Goal: Task Accomplishment & Management: Use online tool/utility

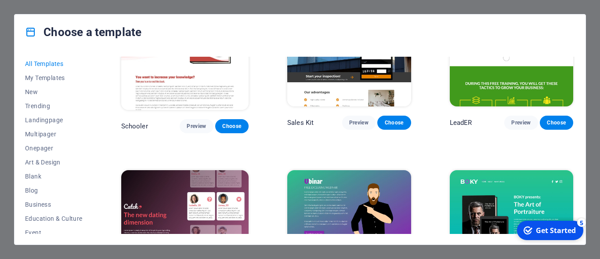
scroll to position [9210, 0]
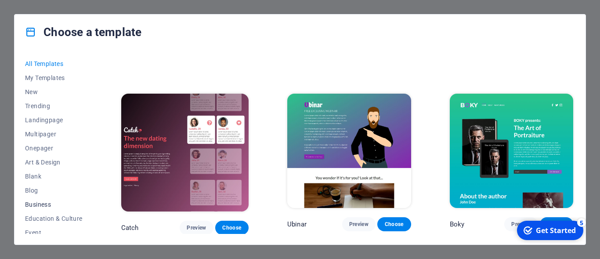
click at [43, 205] on span "Business" at bounding box center [54, 204] width 58 height 7
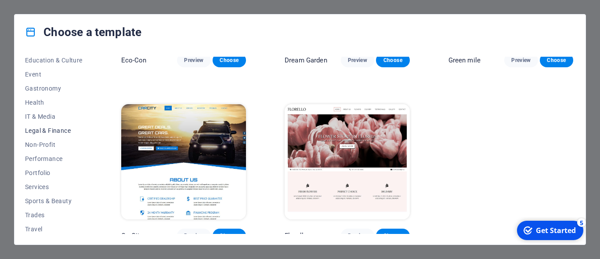
scroll to position [174, 0]
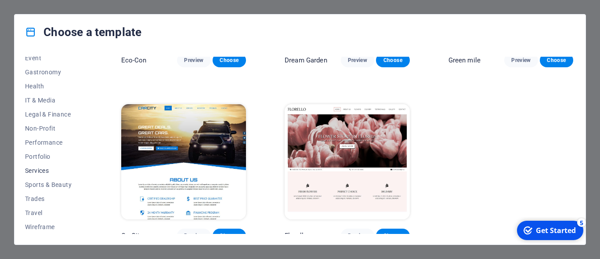
click at [39, 171] on span "Services" at bounding box center [54, 170] width 58 height 7
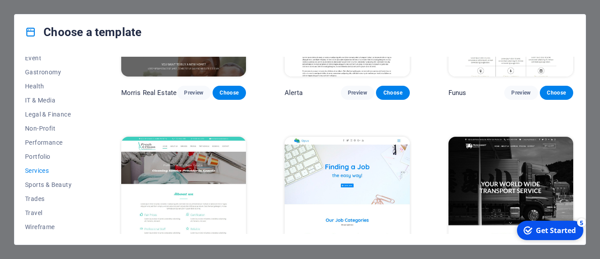
scroll to position [991, 0]
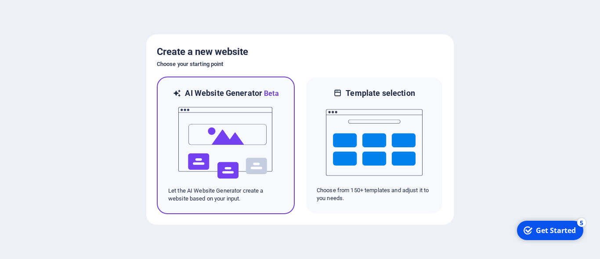
click at [223, 145] on img at bounding box center [225, 143] width 97 height 88
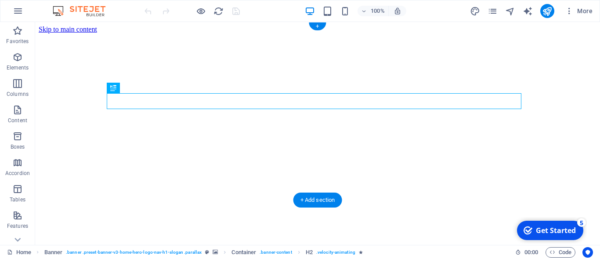
click at [460, 33] on figure at bounding box center [318, 33] width 558 height 0
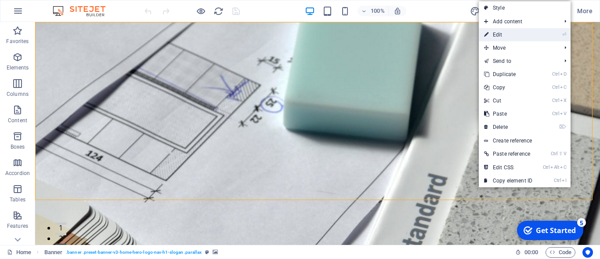
click at [512, 33] on link "⏎ Edit" at bounding box center [508, 34] width 59 height 13
select select "vh"
select select "header"
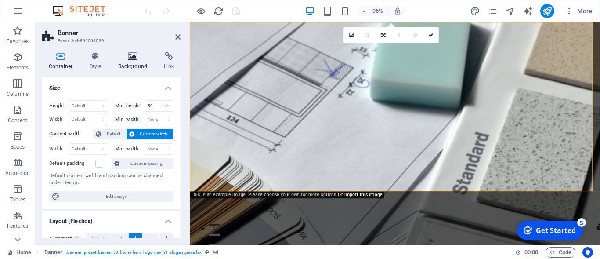
click at [138, 54] on icon at bounding box center [133, 56] width 43 height 9
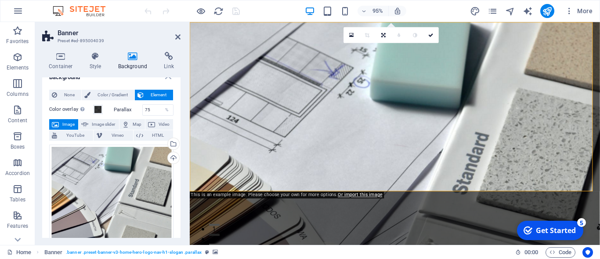
scroll to position [9, 0]
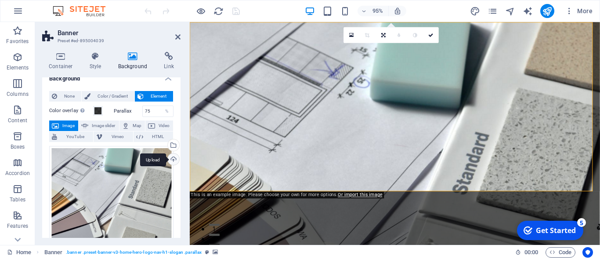
click at [167, 158] on div "Upload" at bounding box center [172, 159] width 13 height 13
click at [359, 195] on link "Or import this image" at bounding box center [360, 194] width 44 height 5
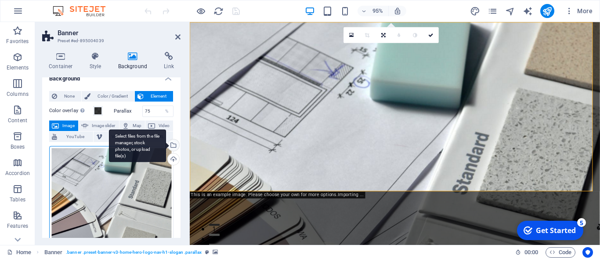
click at [164, 142] on div "Select files from the file manager, stock photos, or upload file(s)" at bounding box center [137, 145] width 57 height 33
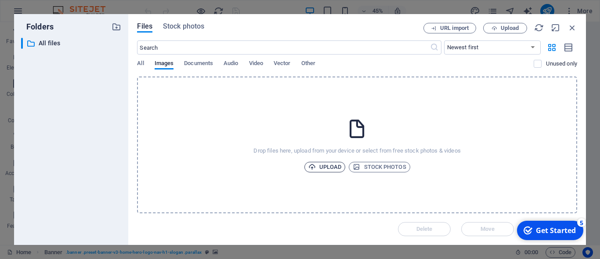
click at [333, 165] on span "Upload" at bounding box center [324, 167] width 33 height 11
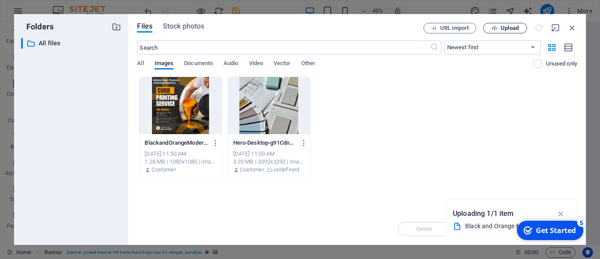
click at [511, 27] on span "Upload" at bounding box center [510, 27] width 18 height 5
click at [178, 112] on div at bounding box center [180, 105] width 82 height 57
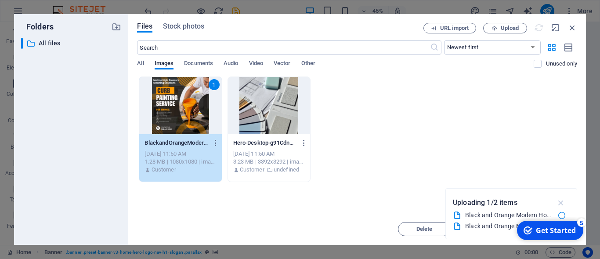
click at [562, 199] on icon "button" at bounding box center [561, 203] width 10 height 10
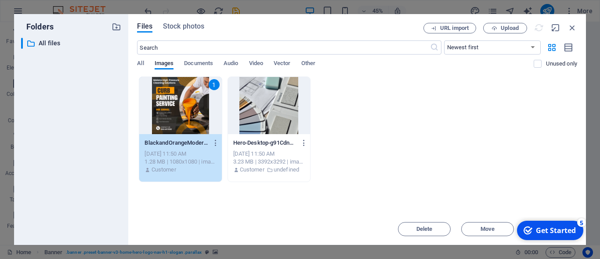
click div "checkmark Get Started 5 First Steps in the Editor Let's guide you through the t…"
click at [559, 228] on div "Get Started" at bounding box center [556, 230] width 40 height 10
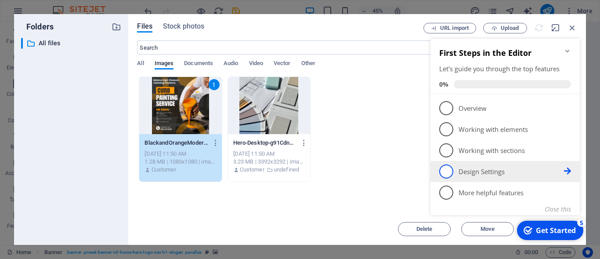
click at [451, 170] on span "4" at bounding box center [446, 171] width 14 height 14
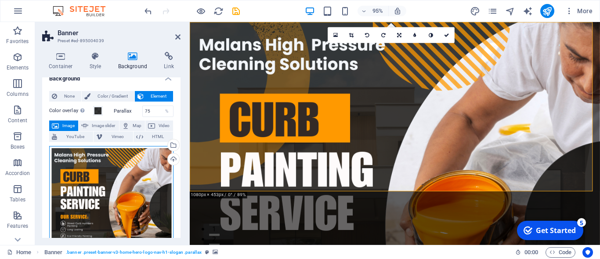
click at [121, 183] on div "Drag files here, click to choose files or select files from Files or our free s…" at bounding box center [111, 208] width 124 height 124
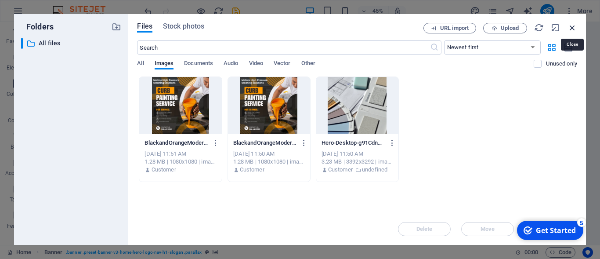
click at [572, 25] on icon "button" at bounding box center [573, 28] width 10 height 10
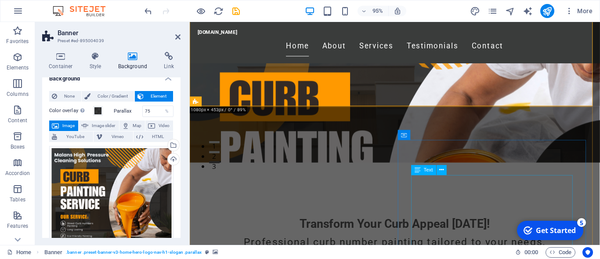
scroll to position [90, 0]
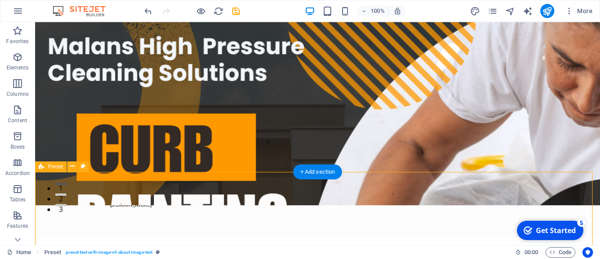
scroll to position [0, 0]
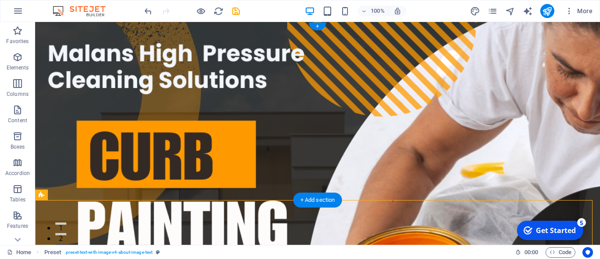
drag, startPoint x: 383, startPoint y: 187, endPoint x: 384, endPoint y: 177, distance: 9.3
click at [384, 177] on figure at bounding box center [317, 133] width 565 height 223
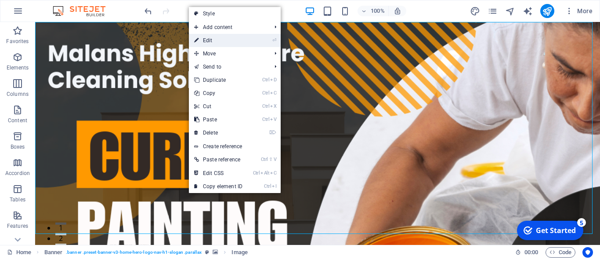
click at [241, 41] on link "⏎ Edit" at bounding box center [218, 40] width 59 height 13
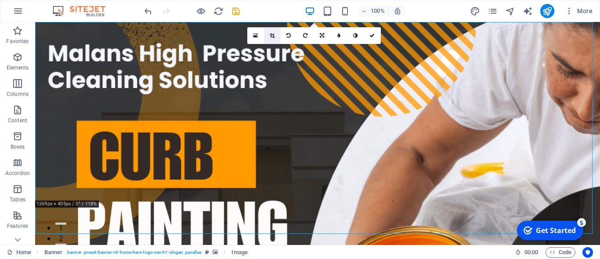
click at [274, 35] on icon at bounding box center [272, 35] width 5 height 5
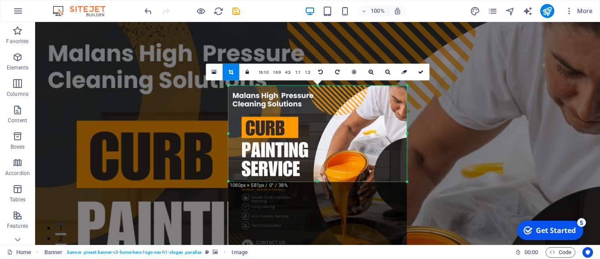
drag, startPoint x: 319, startPoint y: 223, endPoint x: 312, endPoint y: 141, distance: 82.5
click at [312, 141] on div "180 170 160 150 140 130 120 110 100 90 80 70 60 50 40 30 20 10 0 -10 -20 -30 -4…" at bounding box center [317, 133] width 178 height 96
click at [215, 72] on icon at bounding box center [214, 72] width 5 height 6
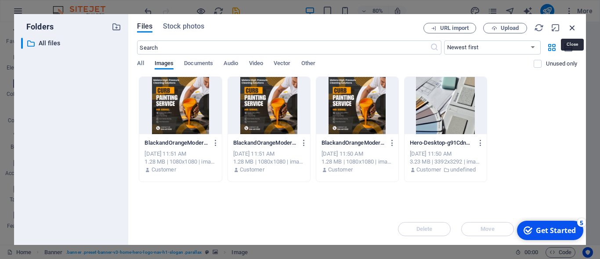
click at [569, 27] on icon "button" at bounding box center [573, 28] width 10 height 10
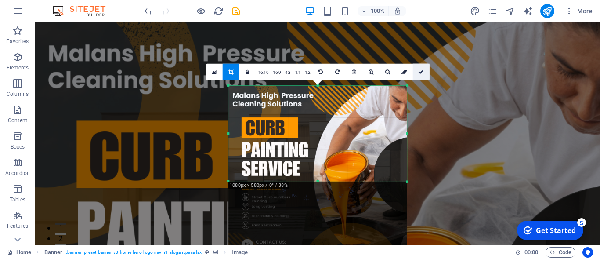
click at [420, 71] on icon at bounding box center [420, 71] width 5 height 5
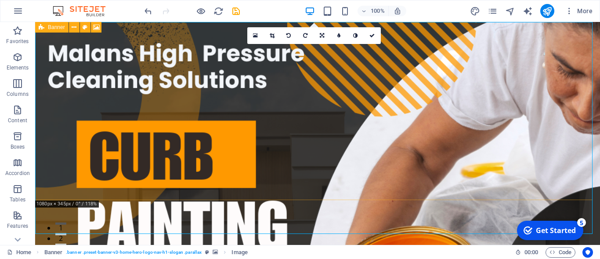
click at [304, 183] on figure at bounding box center [317, 133] width 565 height 223
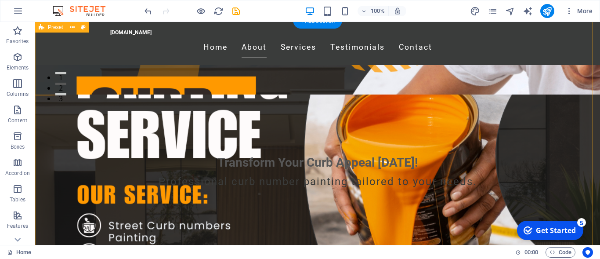
scroll to position [134, 0]
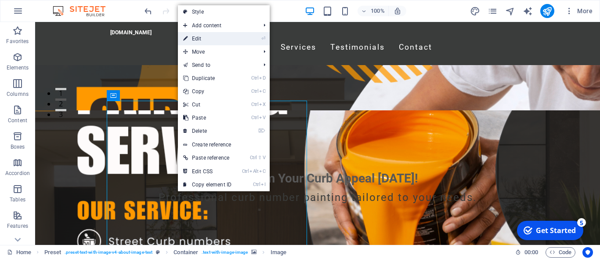
click at [202, 39] on link "⏎ Edit" at bounding box center [207, 38] width 59 height 13
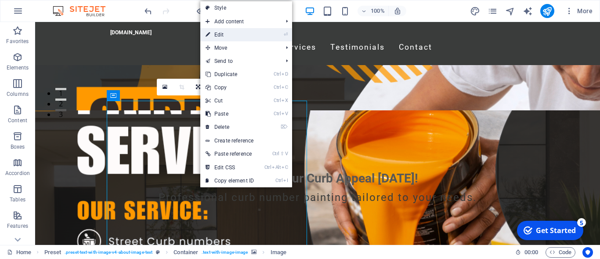
click at [239, 35] on link "⏎ Edit" at bounding box center [229, 34] width 59 height 13
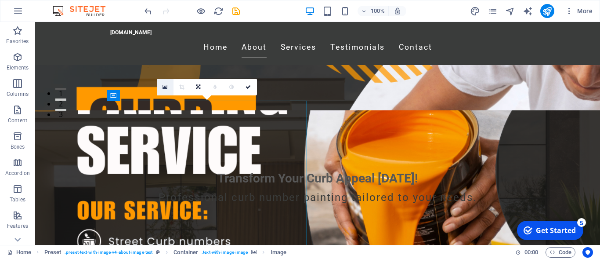
click at [165, 84] on icon at bounding box center [165, 87] width 5 height 6
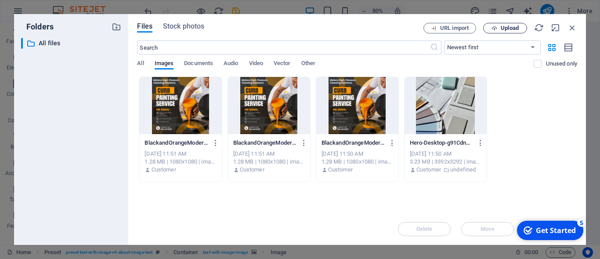
click at [507, 26] on span "Upload" at bounding box center [510, 27] width 18 height 5
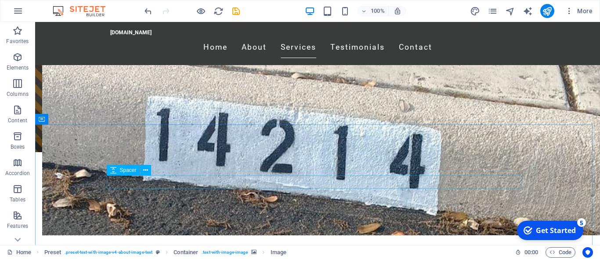
scroll to position [358, 0]
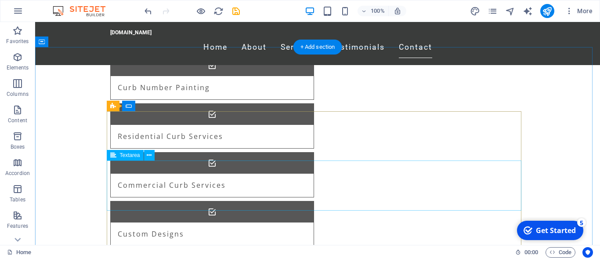
scroll to position [851, 0]
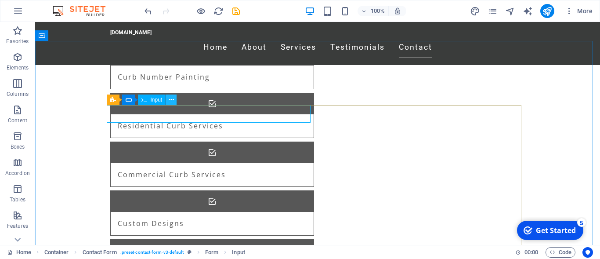
click at [167, 101] on button at bounding box center [171, 99] width 11 height 11
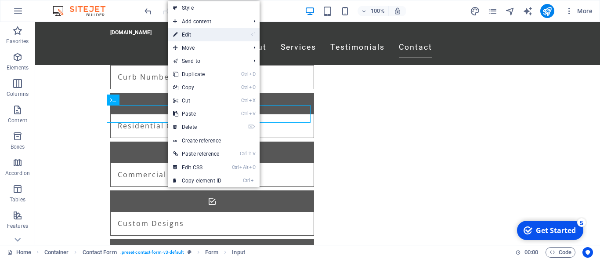
click at [194, 33] on link "⏎ Edit" at bounding box center [197, 34] width 59 height 13
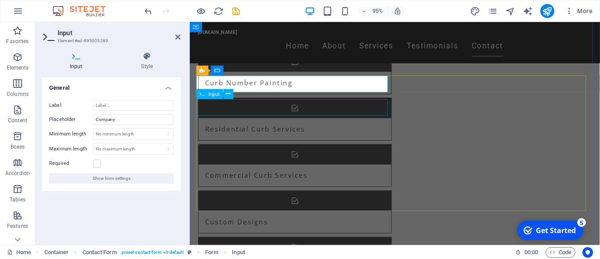
type input "[PERSON_NAME] Pressure Cleaning Solutions Curb Painting Service"
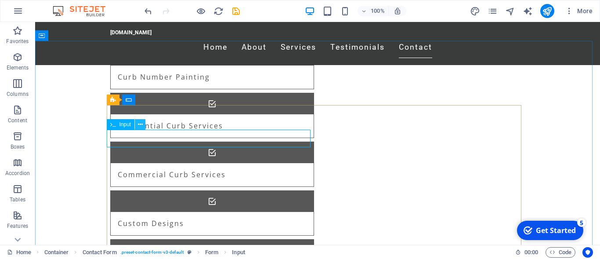
click at [144, 122] on button at bounding box center [140, 124] width 11 height 11
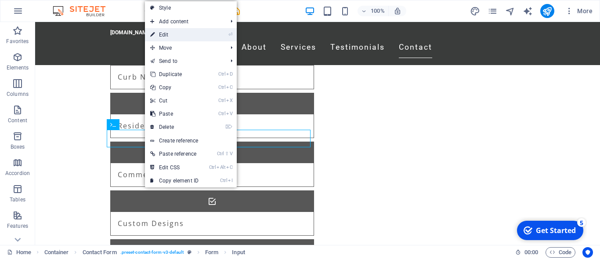
click at [184, 35] on link "⏎ Edit" at bounding box center [174, 34] width 59 height 13
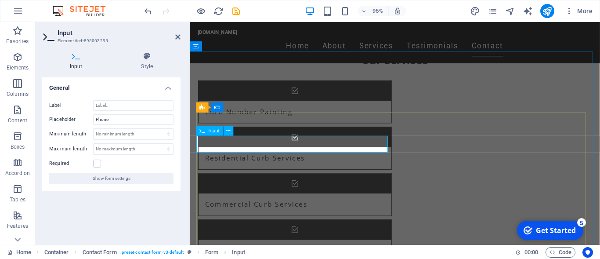
scroll to position [806, 0]
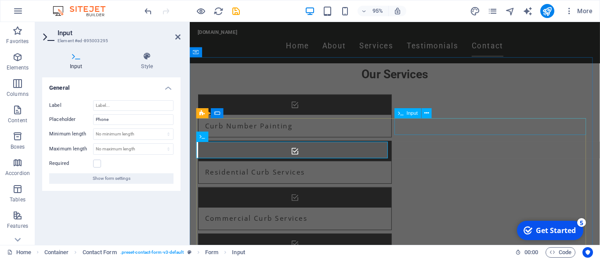
type input "066 441 5592"
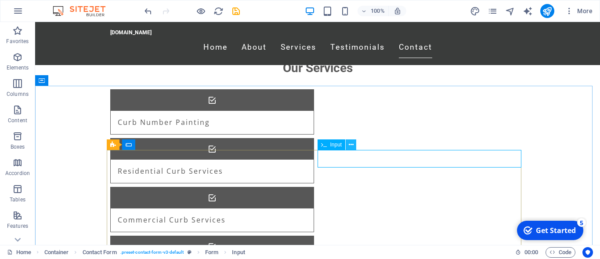
click at [348, 143] on button at bounding box center [351, 144] width 11 height 11
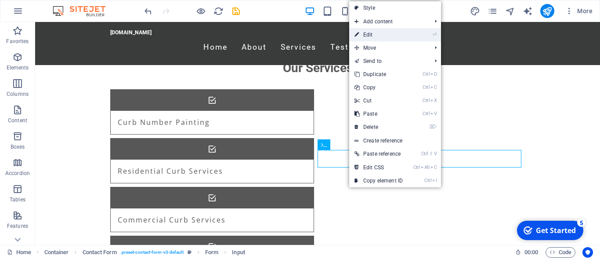
click at [379, 36] on link "⏎ Edit" at bounding box center [378, 34] width 59 height 13
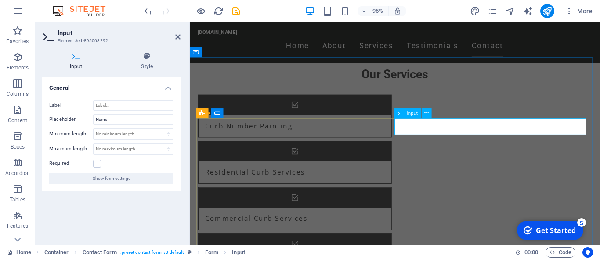
type input "g"
type input "[PERSON_NAME]"
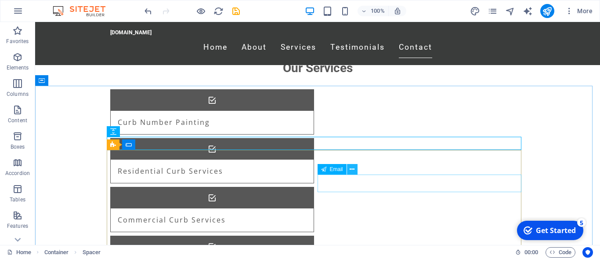
click at [352, 169] on icon at bounding box center [352, 169] width 5 height 9
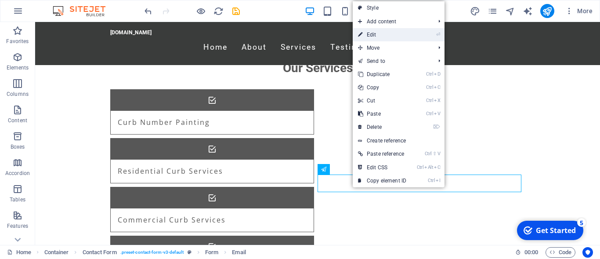
click at [382, 36] on link "⏎ Edit" at bounding box center [382, 34] width 59 height 13
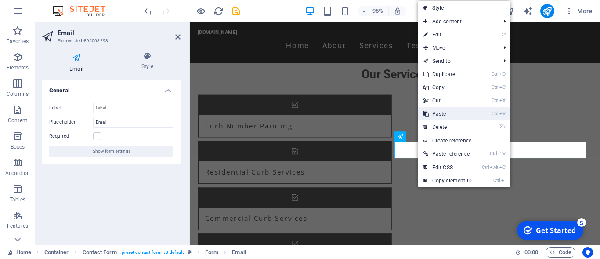
click at [445, 111] on link "Ctrl V Paste" at bounding box center [447, 113] width 59 height 13
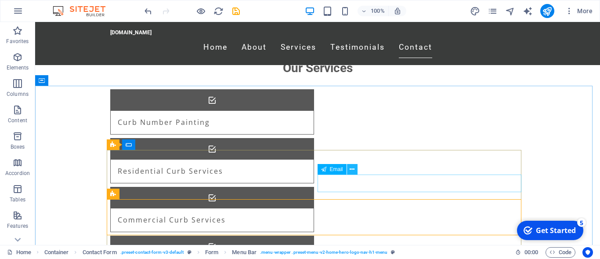
click at [351, 165] on icon at bounding box center [352, 169] width 5 height 9
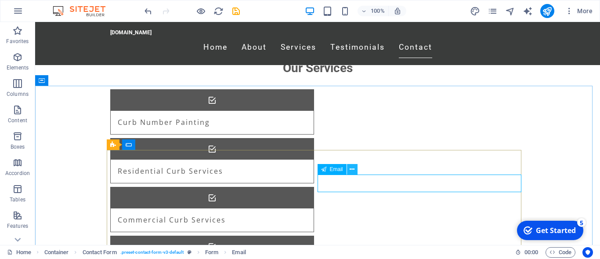
click at [353, 166] on icon at bounding box center [352, 169] width 5 height 9
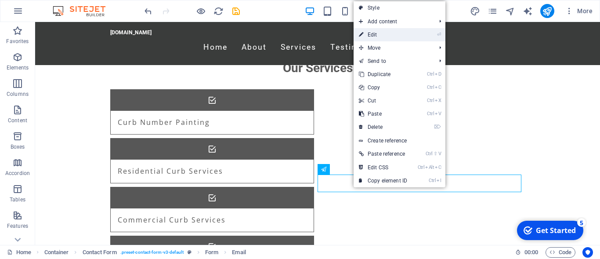
click at [401, 33] on link "⏎ Edit" at bounding box center [383, 34] width 59 height 13
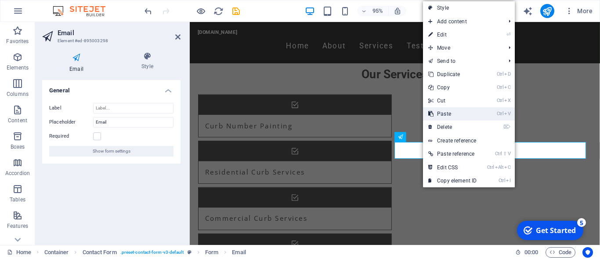
click at [451, 112] on link "Ctrl V Paste" at bounding box center [452, 113] width 59 height 13
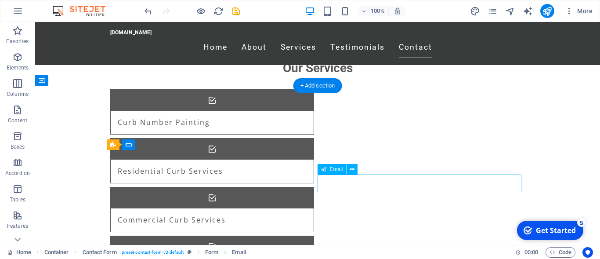
click at [350, 171] on icon at bounding box center [352, 169] width 5 height 9
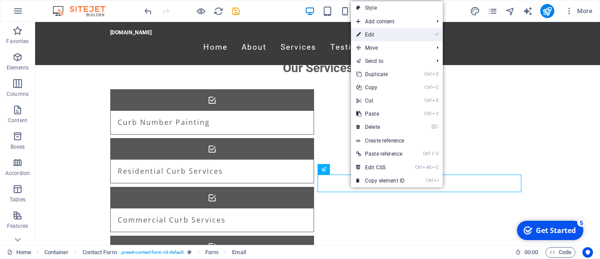
click at [385, 33] on link "⏎ Edit" at bounding box center [380, 34] width 59 height 13
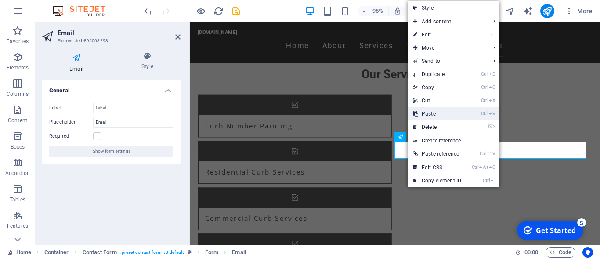
click at [430, 111] on link "Ctrl V Paste" at bounding box center [437, 113] width 59 height 13
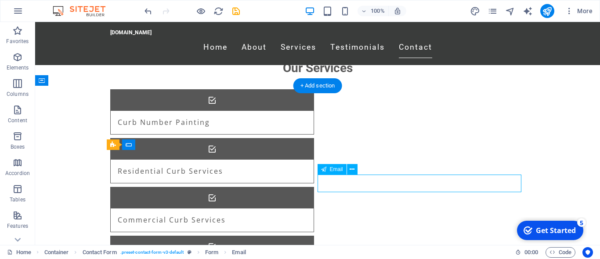
click at [353, 165] on icon at bounding box center [352, 169] width 5 height 9
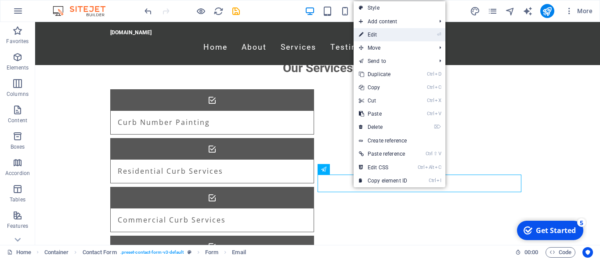
click at [388, 35] on link "⏎ Edit" at bounding box center [383, 34] width 59 height 13
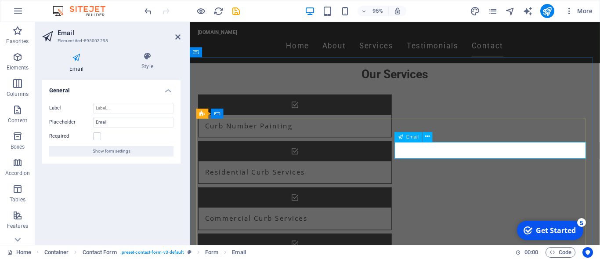
type input "[DOMAIN_NAME][EMAIL_ADDRESS][DOMAIN_NAME]"
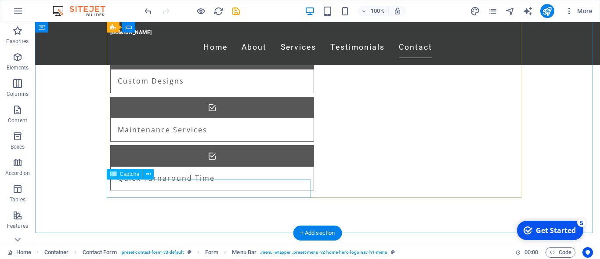
scroll to position [1030, 0]
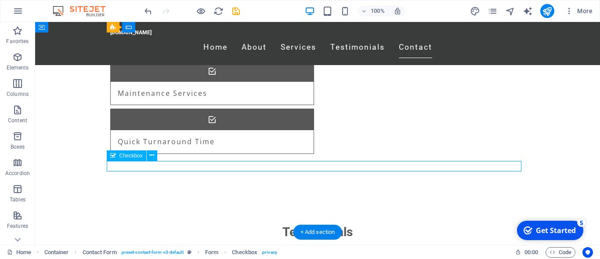
click at [153, 156] on icon at bounding box center [151, 155] width 5 height 9
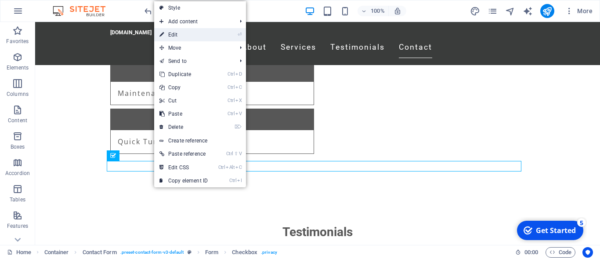
click at [187, 33] on link "⏎ Edit" at bounding box center [183, 34] width 59 height 13
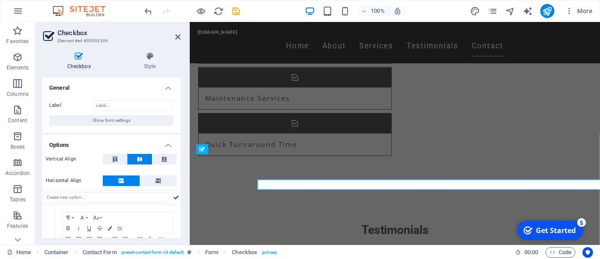
scroll to position [1004, 0]
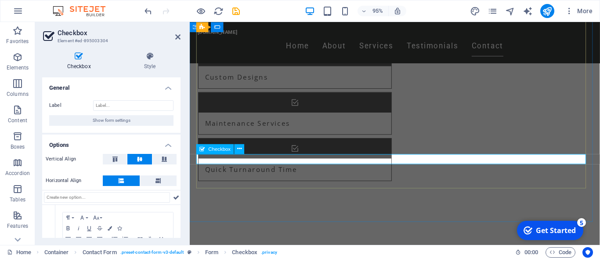
checkbox input "true"
click at [179, 36] on icon at bounding box center [177, 36] width 5 height 7
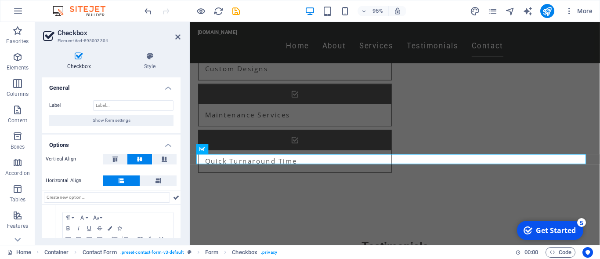
scroll to position [1030, 0]
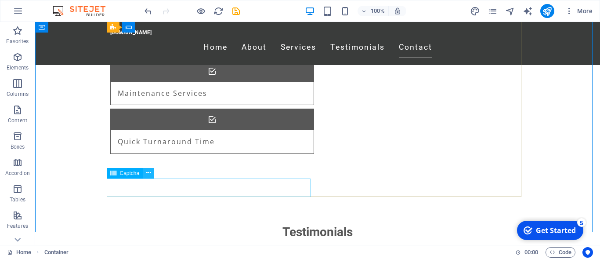
click at [150, 171] on icon at bounding box center [148, 172] width 5 height 9
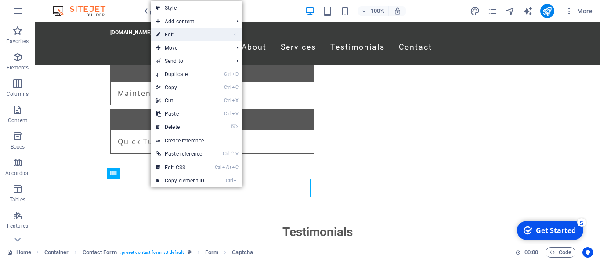
click at [181, 32] on link "⏎ Edit" at bounding box center [180, 34] width 59 height 13
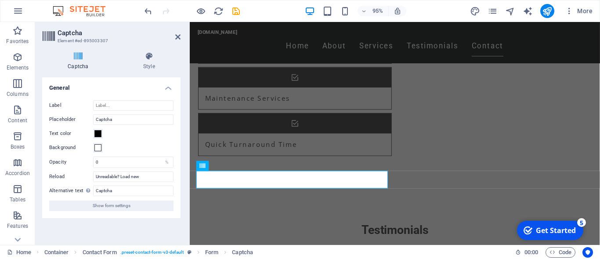
scroll to position [1004, 0]
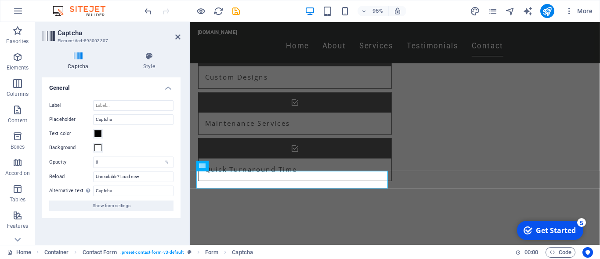
click at [175, 33] on header "Captcha Element #ed-895003307" at bounding box center [111, 33] width 138 height 23
click at [179, 34] on icon at bounding box center [177, 36] width 5 height 7
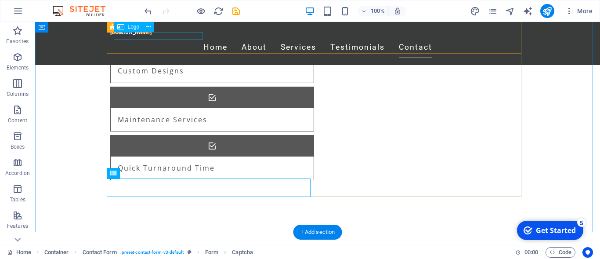
scroll to position [1030, 0]
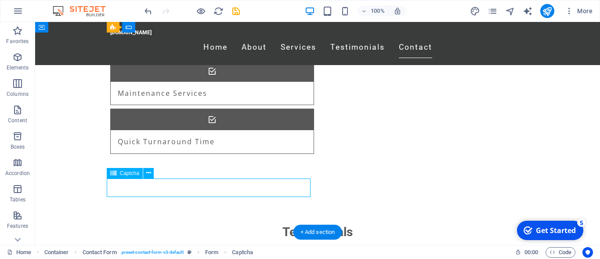
drag, startPoint x: 232, startPoint y: 187, endPoint x: 79, endPoint y: 197, distance: 153.2
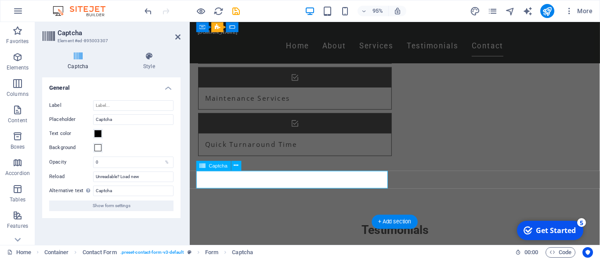
scroll to position [1004, 0]
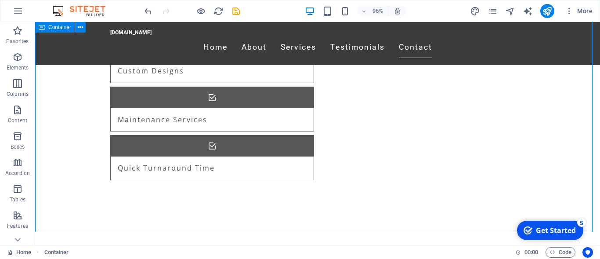
scroll to position [1030, 0]
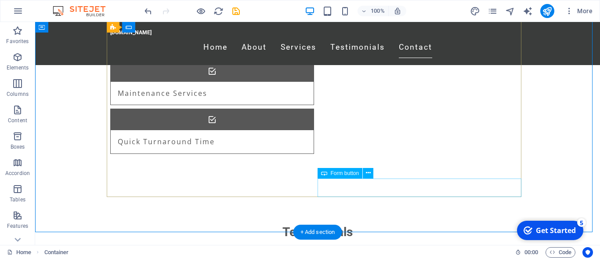
type input "5Fa3ax"
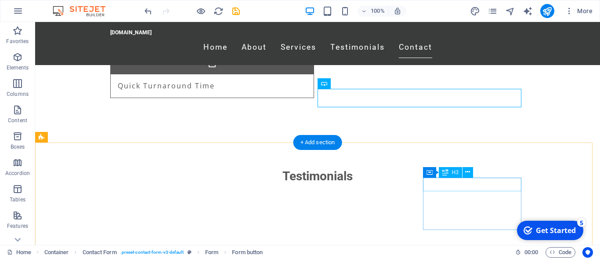
scroll to position [1075, 0]
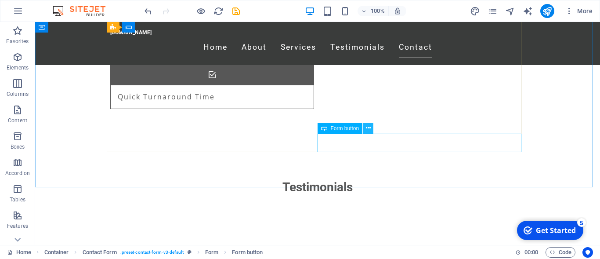
click at [371, 127] on button at bounding box center [368, 128] width 11 height 11
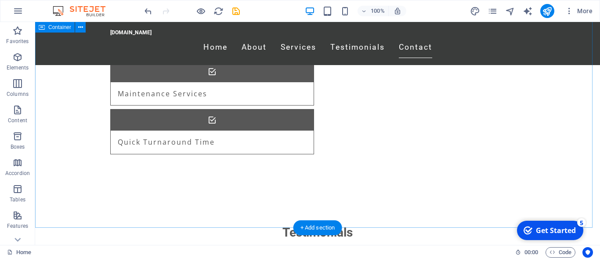
scroll to position [1075, 0]
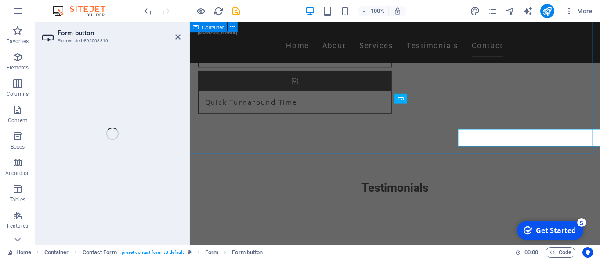
type button "Submit"
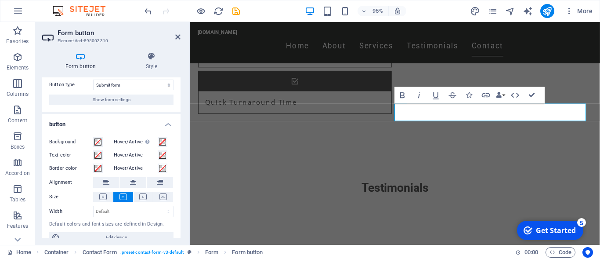
scroll to position [33, 0]
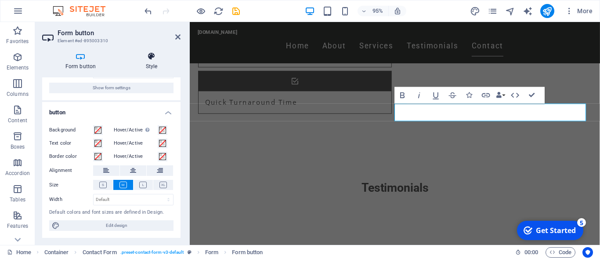
click at [153, 59] on icon at bounding box center [152, 56] width 58 height 9
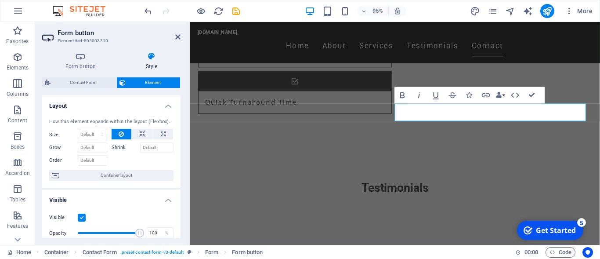
click at [172, 34] on h2 "Form button" at bounding box center [119, 33] width 123 height 8
click at [177, 38] on icon at bounding box center [177, 36] width 5 height 7
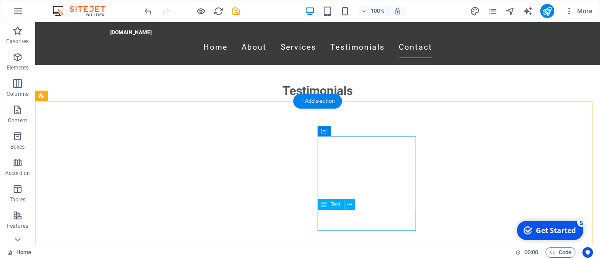
scroll to position [1153, 0]
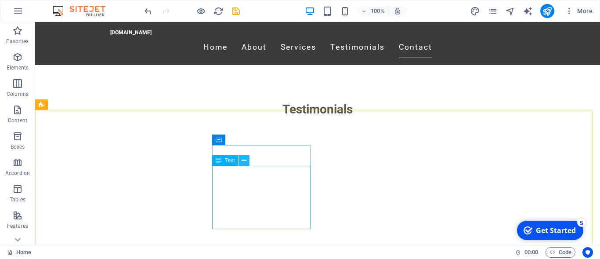
click at [243, 159] on icon at bounding box center [244, 160] width 5 height 9
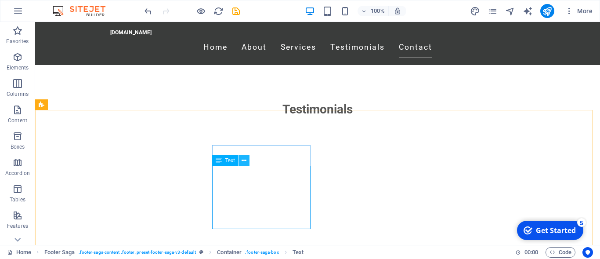
click at [244, 159] on icon at bounding box center [244, 160] width 5 height 9
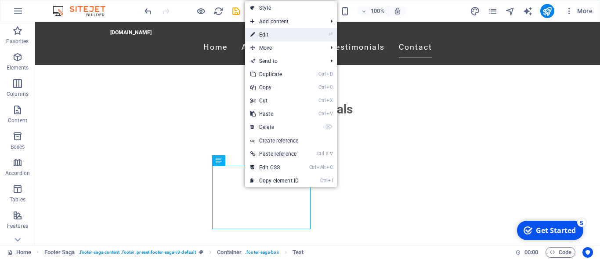
drag, startPoint x: 277, startPoint y: 36, endPoint x: 91, endPoint y: 14, distance: 186.6
click at [277, 36] on link "⏎ Edit" at bounding box center [274, 34] width 59 height 13
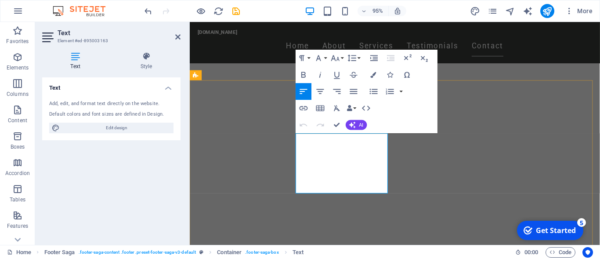
drag, startPoint x: 365, startPoint y: 164, endPoint x: 559, endPoint y: 322, distance: 249.8
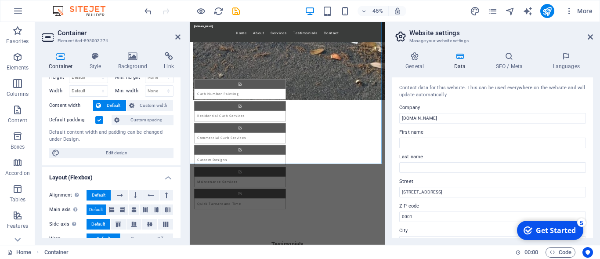
scroll to position [40, 0]
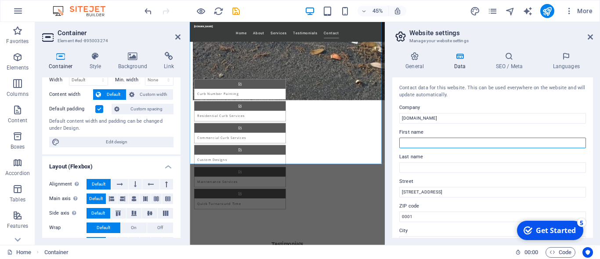
click at [408, 140] on input "First name" at bounding box center [492, 143] width 187 height 11
type input "[PERSON_NAME]"
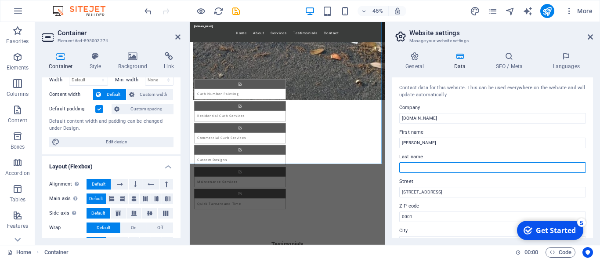
click at [407, 166] on input "Last name" at bounding box center [492, 167] width 187 height 11
type input "[PERSON_NAME]"
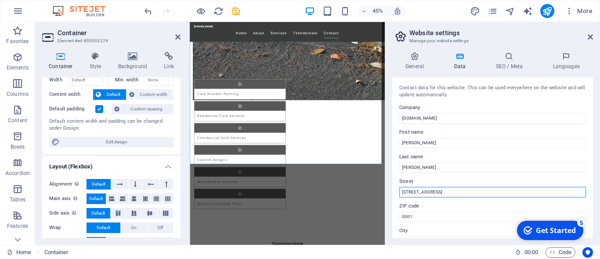
drag, startPoint x: 426, startPoint y: 192, endPoint x: 433, endPoint y: 195, distance: 7.7
click at [426, 191] on input "[STREET_ADDRESS]" at bounding box center [492, 192] width 187 height 11
type input "1"
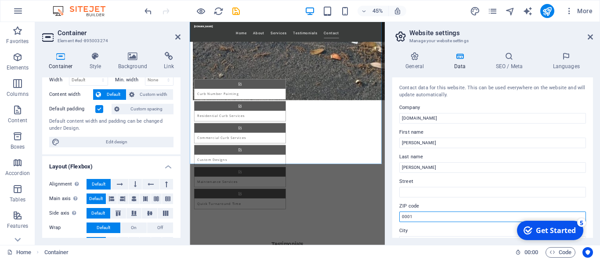
click at [433, 219] on input "0001" at bounding box center [492, 216] width 187 height 11
type input "0"
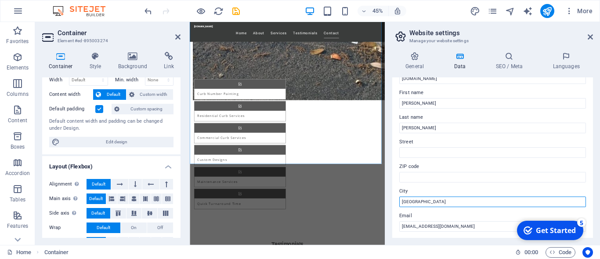
click at [428, 196] on input "[GEOGRAPHIC_DATA]" at bounding box center [492, 201] width 187 height 11
type input "P"
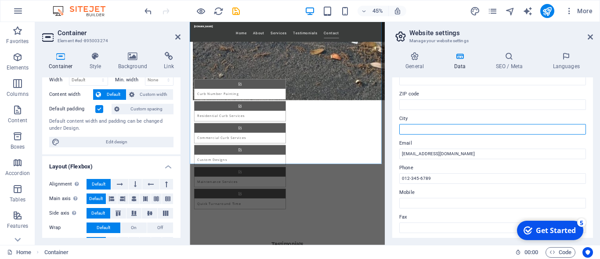
scroll to position [119, 0]
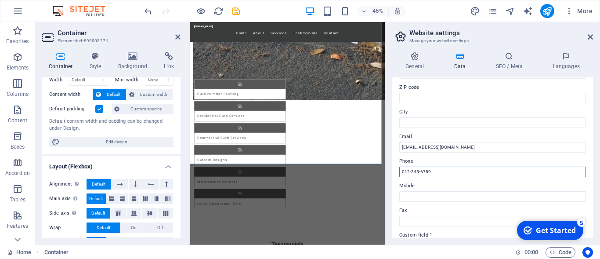
click at [432, 168] on input "012-345-6789" at bounding box center [492, 172] width 187 height 11
type input "0"
type input "0664415592"
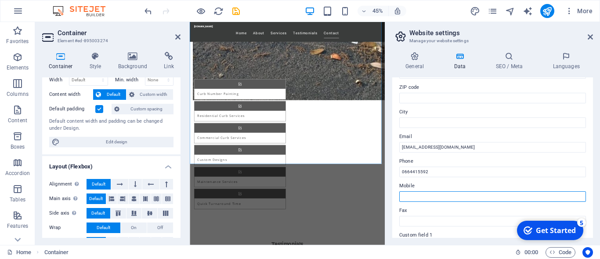
click at [456, 196] on input "Mobile" at bounding box center [492, 196] width 187 height 11
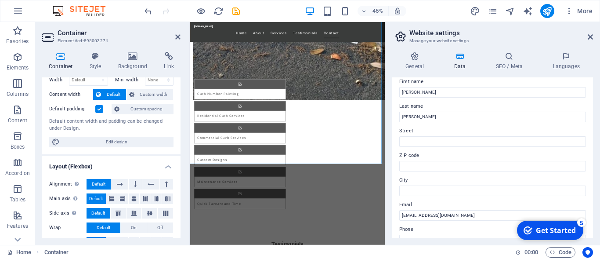
scroll to position [0, 0]
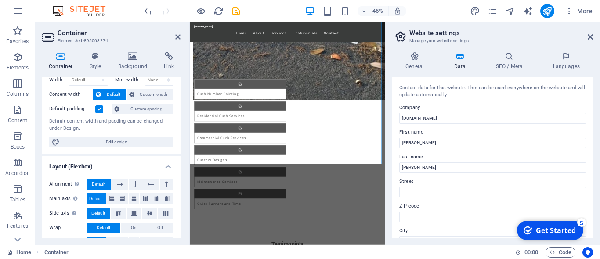
type input "0721546186"
click at [594, 36] on aside "Website settings Manage your website settings General Data SEO / Meta Languages…" at bounding box center [492, 133] width 215 height 223
click at [592, 35] on icon at bounding box center [590, 36] width 5 height 7
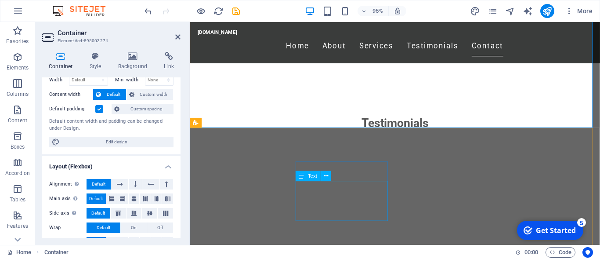
scroll to position [1159, 0]
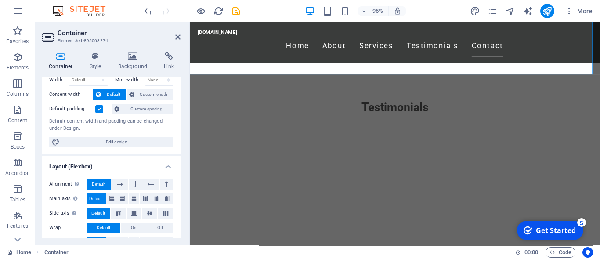
drag, startPoint x: 555, startPoint y: 232, endPoint x: 640, endPoint y: 361, distance: 154.9
click at [555, 231] on div "Get Started" at bounding box center [556, 230] width 40 height 10
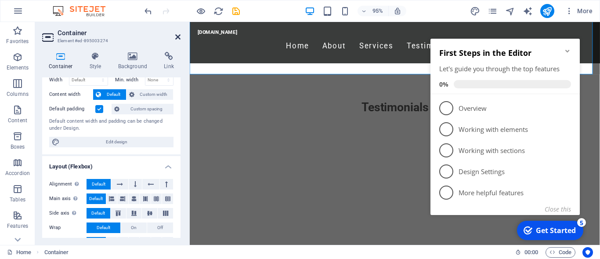
click at [180, 35] on icon at bounding box center [177, 36] width 5 height 7
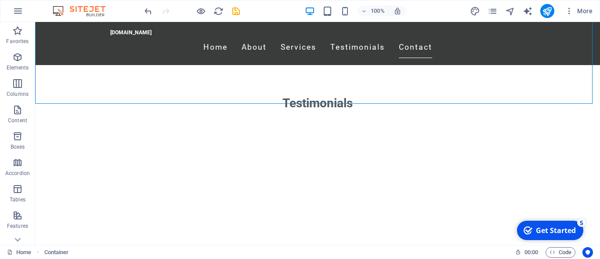
click at [558, 228] on div "Get Started" at bounding box center [556, 230] width 40 height 10
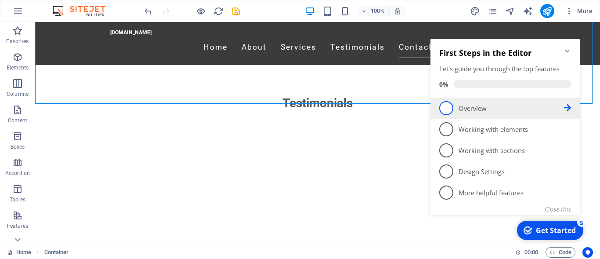
click at [467, 109] on p "Overview - incomplete" at bounding box center [511, 108] width 105 height 9
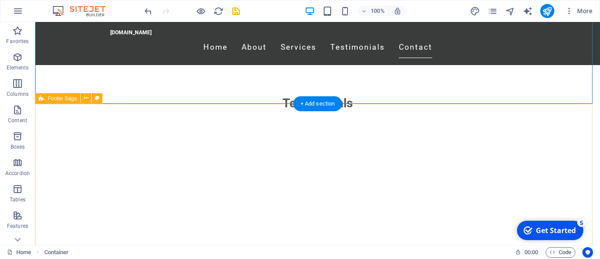
scroll to position [0, 0]
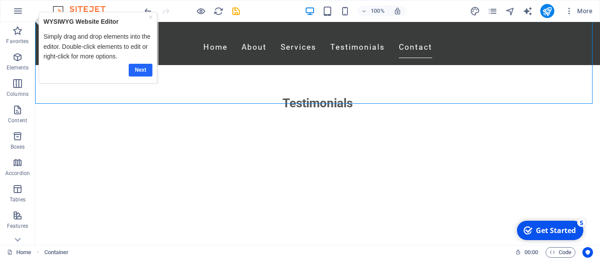
click at [140, 69] on link "Next" at bounding box center [140, 70] width 24 height 13
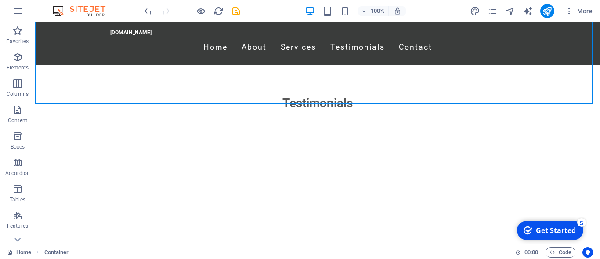
click at [545, 229] on div "Get Started" at bounding box center [556, 230] width 40 height 10
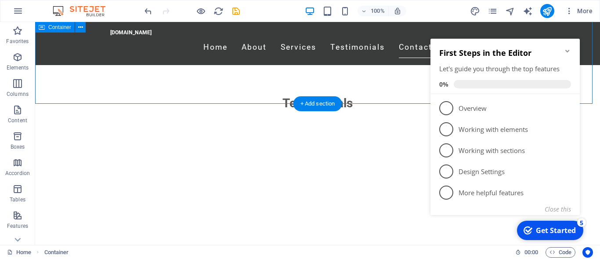
click at [567, 50] on icon "Minimize checklist" at bounding box center [567, 50] width 7 height 7
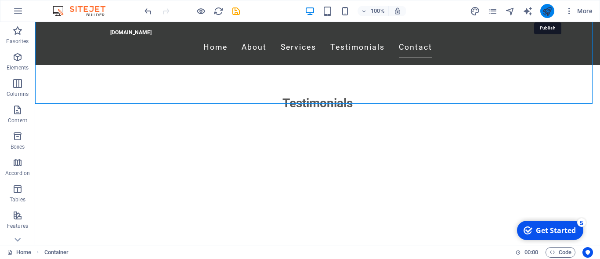
click at [545, 7] on icon "publish" at bounding box center [547, 11] width 10 height 10
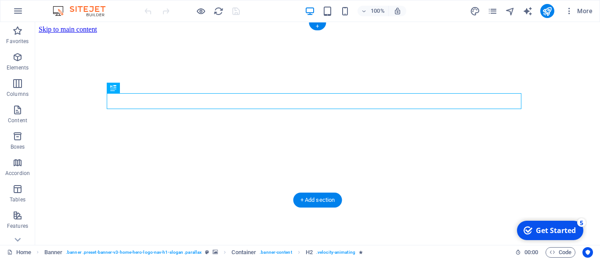
click at [492, 33] on figure at bounding box center [318, 33] width 558 height 0
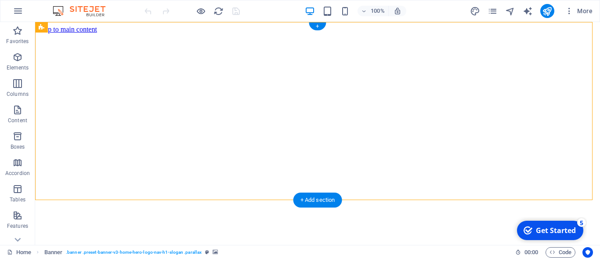
click at [474, 33] on figure at bounding box center [318, 33] width 558 height 0
select select "vh"
select select "header"
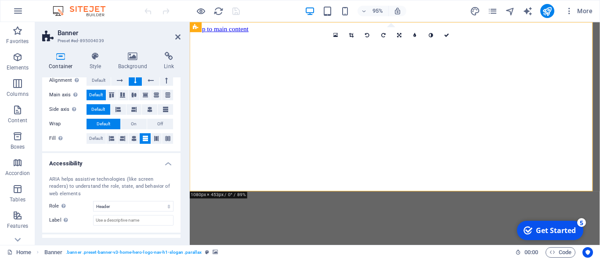
scroll to position [195, 0]
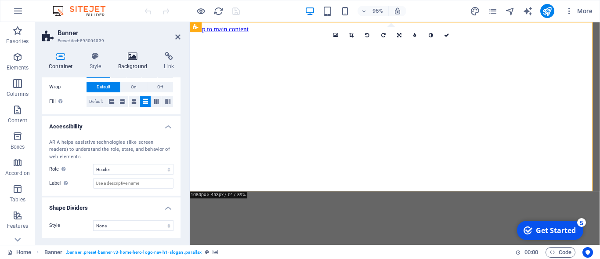
click at [127, 57] on icon at bounding box center [133, 56] width 43 height 9
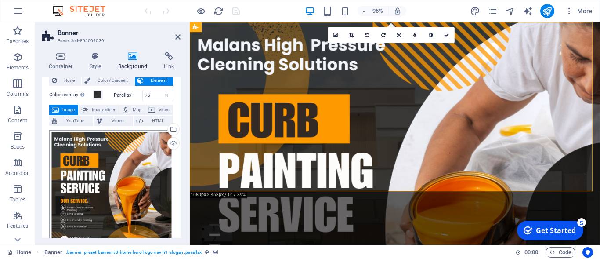
scroll to position [13, 0]
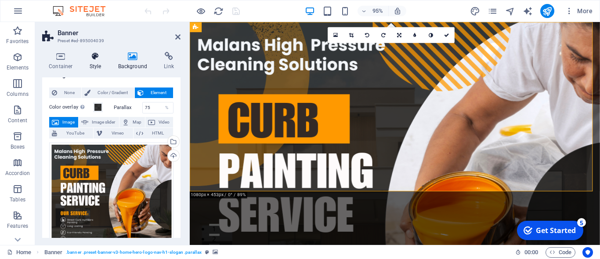
click at [91, 55] on icon at bounding box center [95, 56] width 25 height 9
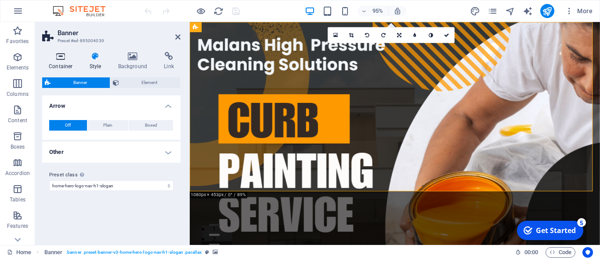
click at [59, 58] on icon at bounding box center [60, 56] width 37 height 9
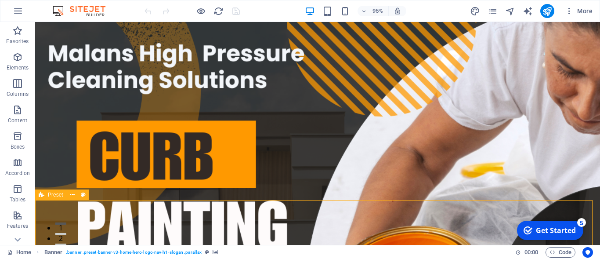
drag, startPoint x: 293, startPoint y: 212, endPoint x: 433, endPoint y: 195, distance: 141.1
